Goal: Transaction & Acquisition: Download file/media

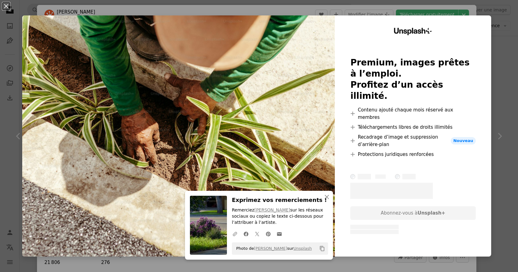
scroll to position [1410, 0]
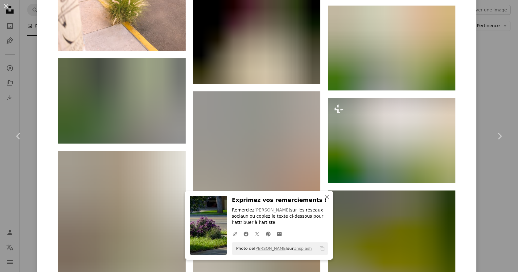
scroll to position [1850, 0]
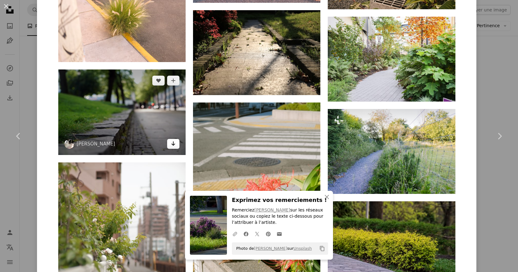
click at [174, 144] on link "Arrow pointing down" at bounding box center [173, 144] width 12 height 10
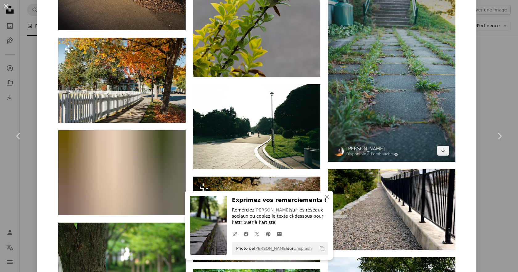
scroll to position [2374, 0]
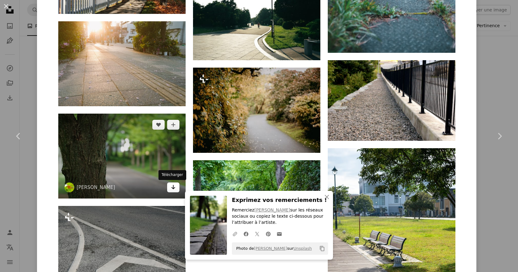
click at [172, 185] on icon "Télécharger" at bounding box center [174, 187] width 4 height 4
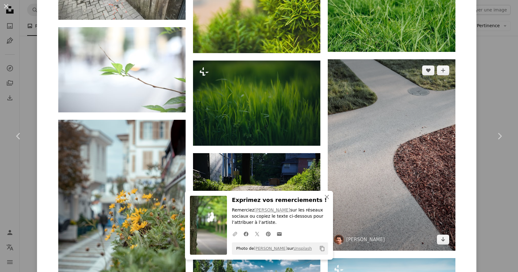
scroll to position [3601, 0]
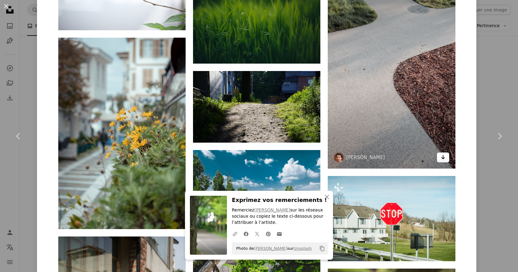
click at [438, 159] on link "Arrow pointing down" at bounding box center [443, 157] width 12 height 10
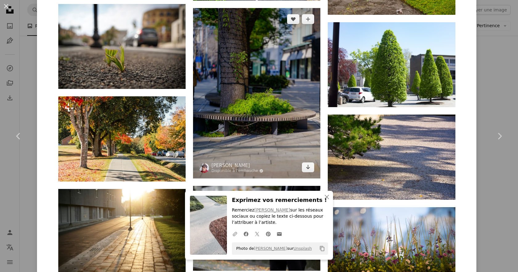
scroll to position [4033, 0]
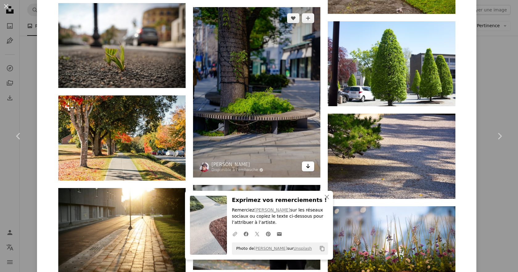
click at [306, 168] on icon "Arrow pointing down" at bounding box center [308, 165] width 5 height 7
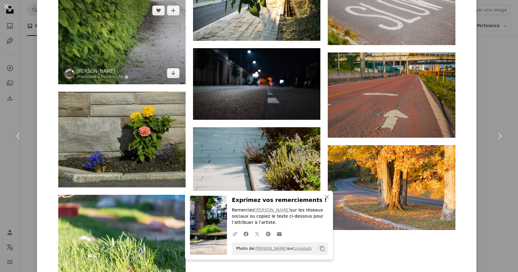
scroll to position [5428, 0]
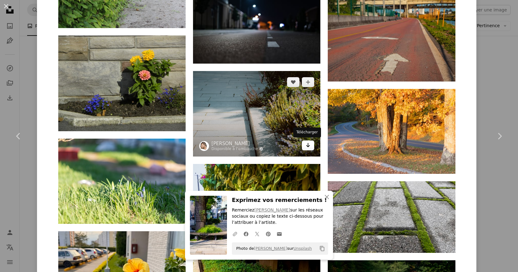
click at [306, 143] on icon "Arrow pointing down" at bounding box center [308, 144] width 5 height 7
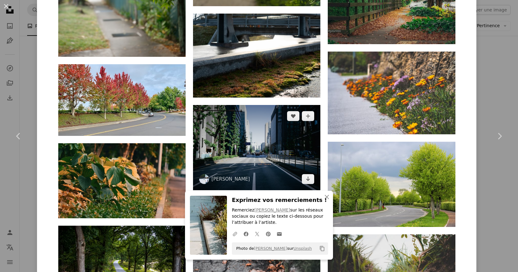
scroll to position [6446, 0]
